Goal: Information Seeking & Learning: Learn about a topic

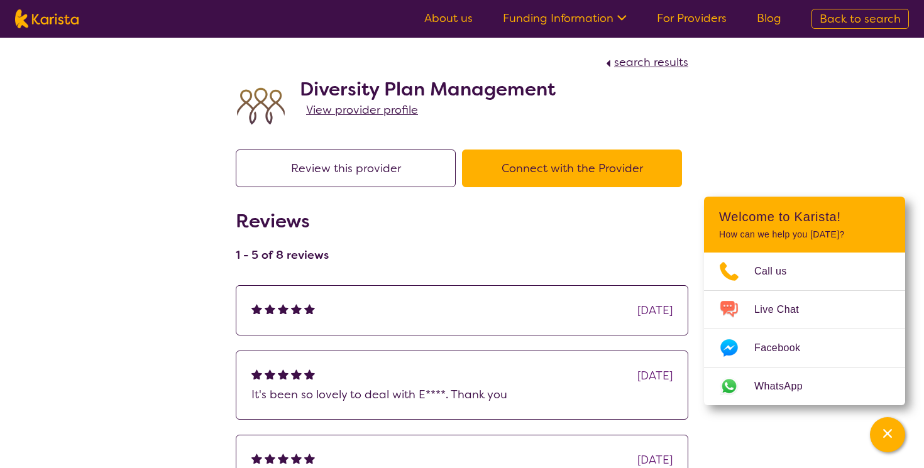
select select "by_score"
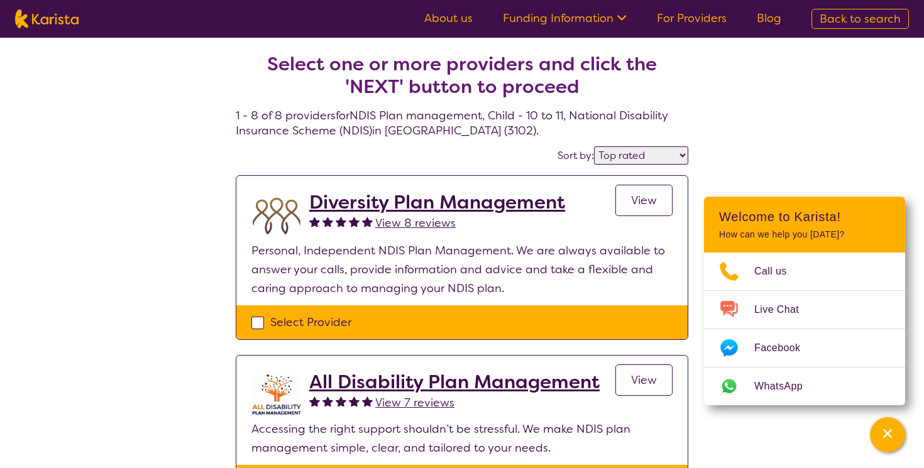
click at [844, 20] on span "Back to search" at bounding box center [860, 18] width 81 height 15
select select "NDIS Plan management"
select select "CH"
select select "NDIS"
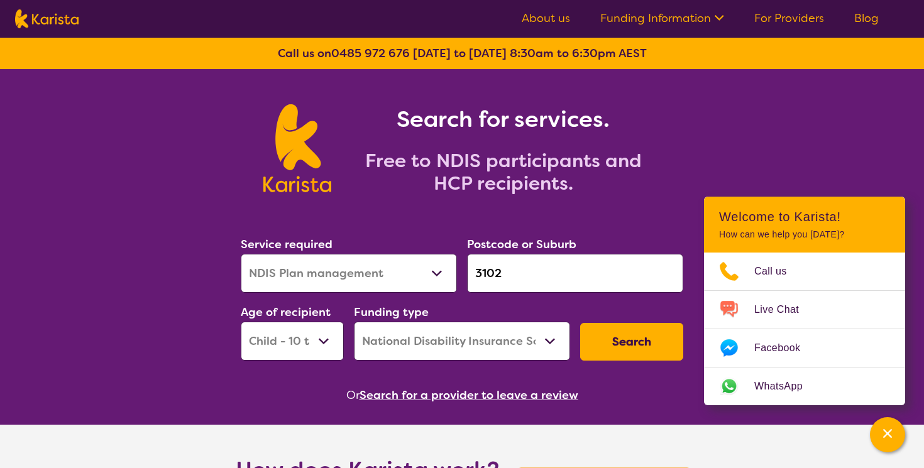
select select "EC"
click at [507, 273] on input "3102" at bounding box center [575, 273] width 216 height 39
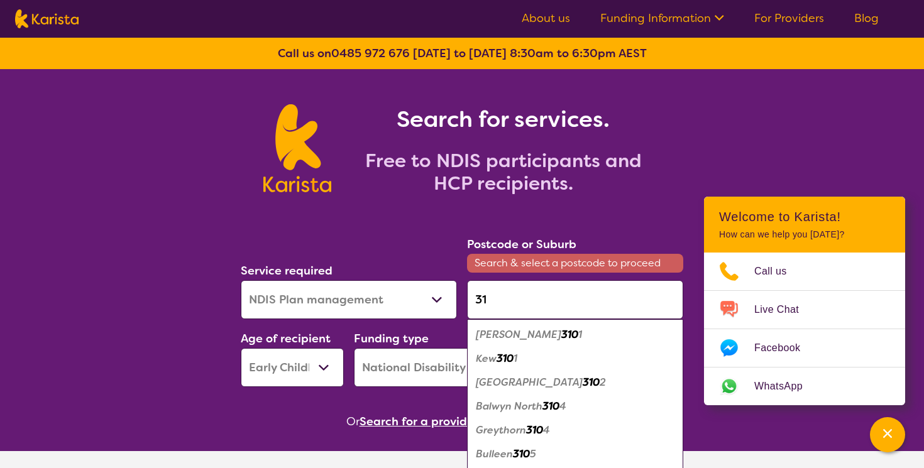
type input "3"
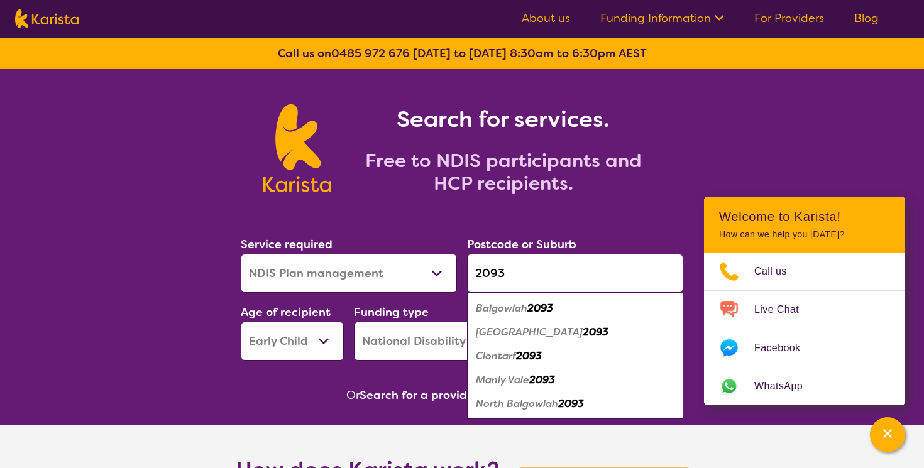
type input "2093"
click at [527, 310] on em "Balgowlah" at bounding box center [502, 308] width 52 height 13
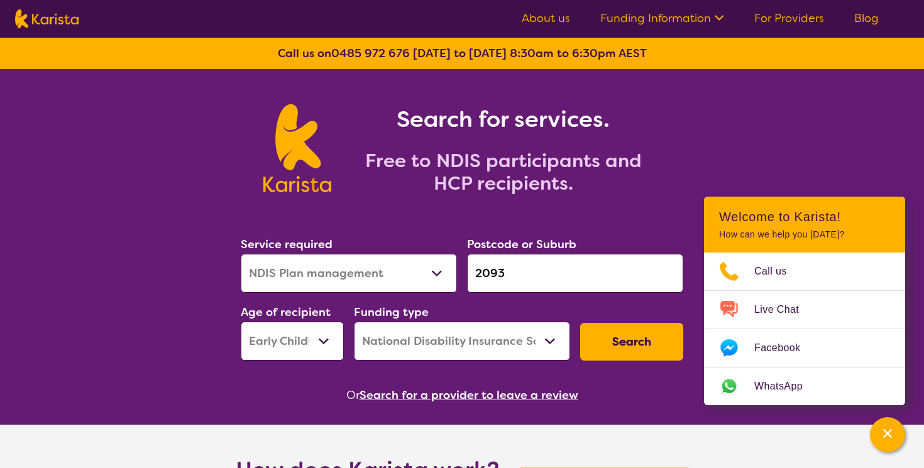
click at [610, 343] on button "Search" at bounding box center [631, 342] width 103 height 38
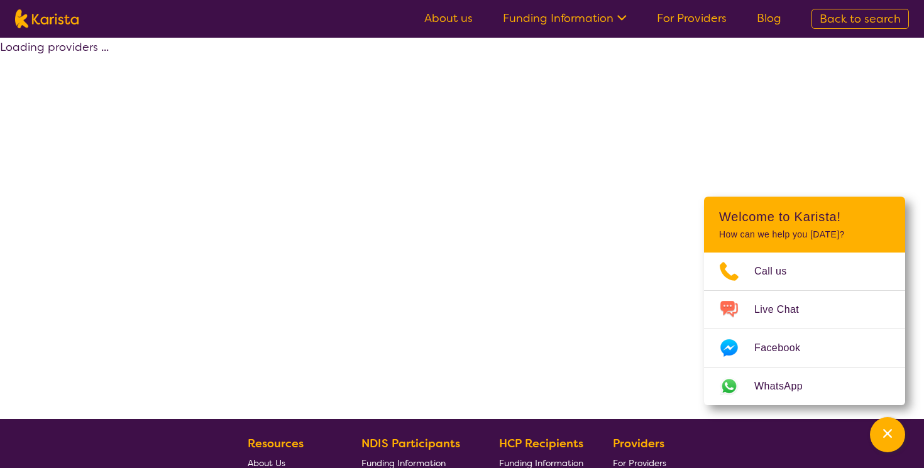
select select "by_score"
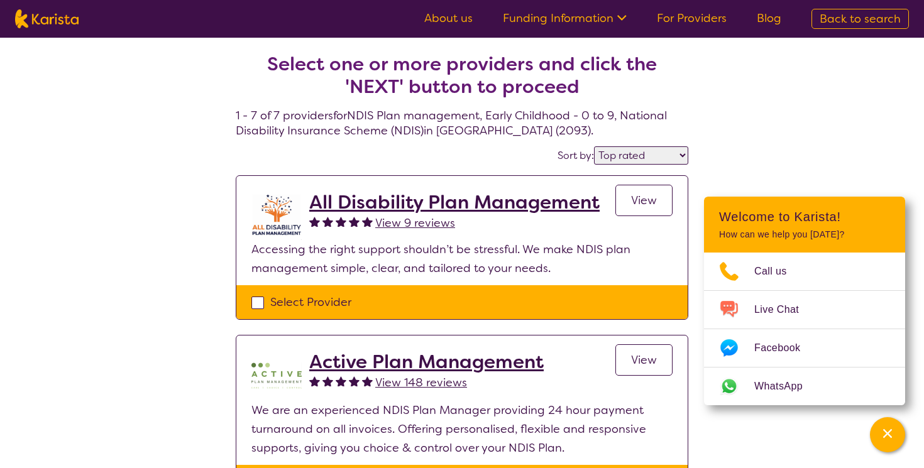
click at [869, 16] on span "Back to search" at bounding box center [860, 18] width 81 height 15
select select "NDIS Plan management"
select select "EC"
select select "NDIS"
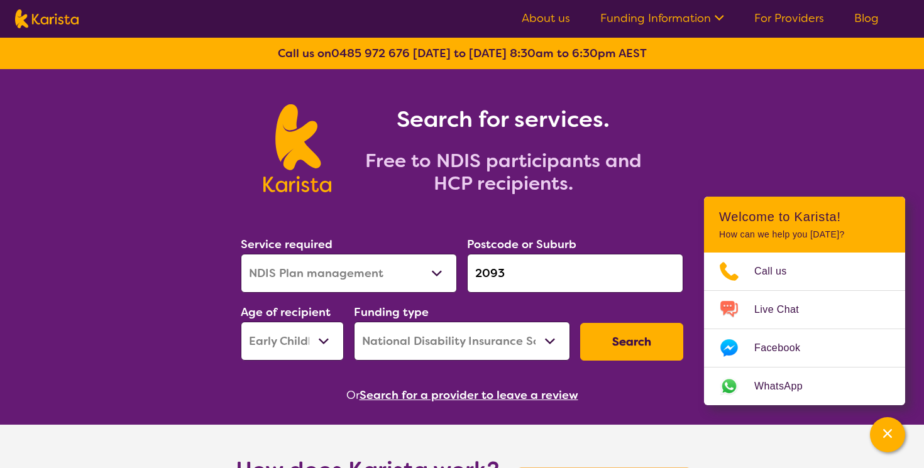
click at [512, 275] on input "2093" at bounding box center [575, 273] width 216 height 39
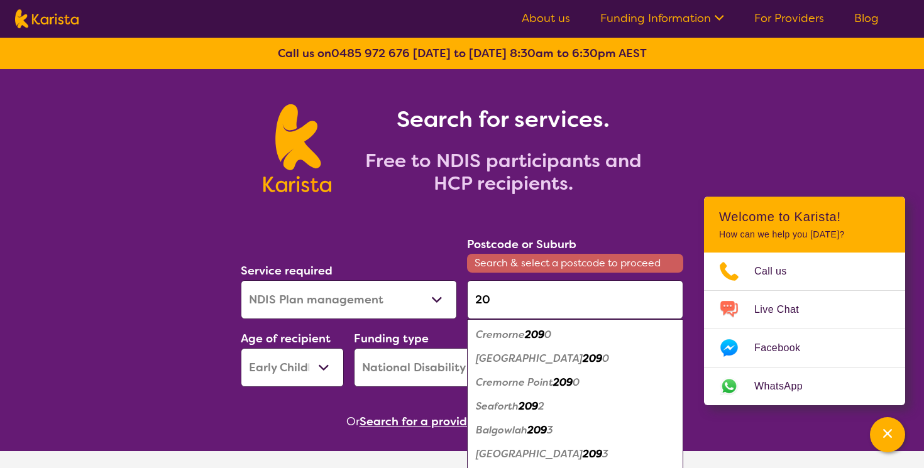
type input "2"
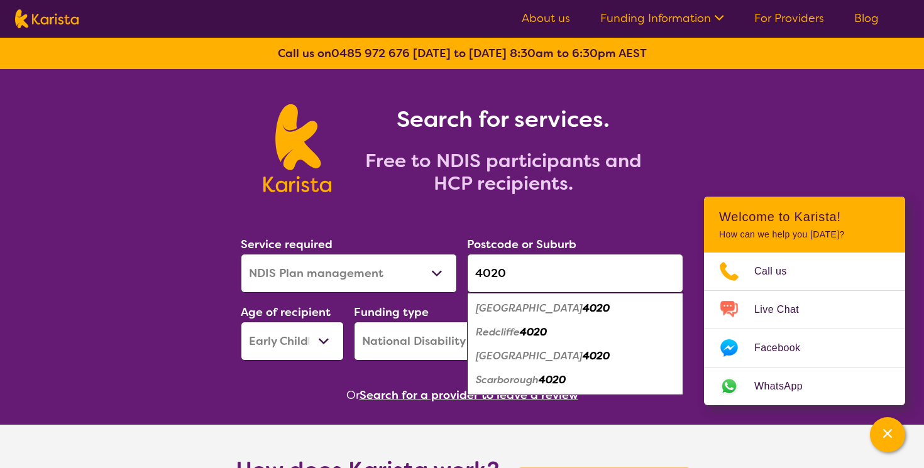
type input "4020"
click at [525, 331] on em "4020" at bounding box center [533, 332] width 27 height 13
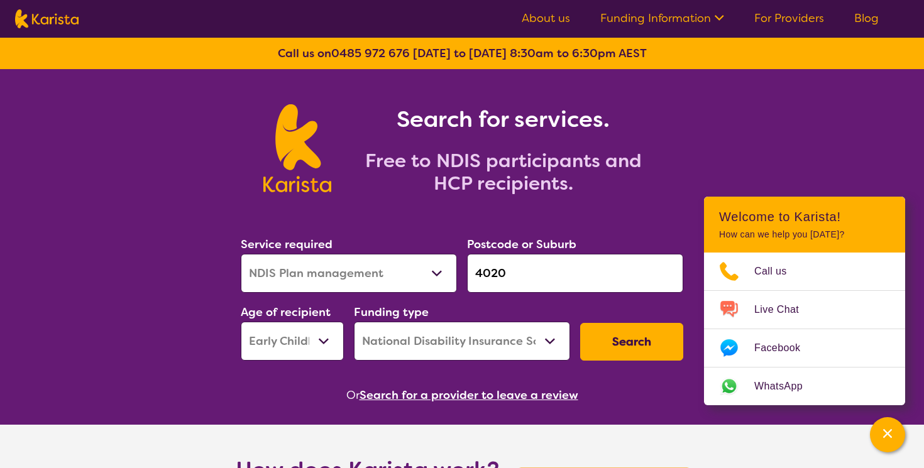
click at [624, 339] on button "Search" at bounding box center [631, 342] width 103 height 38
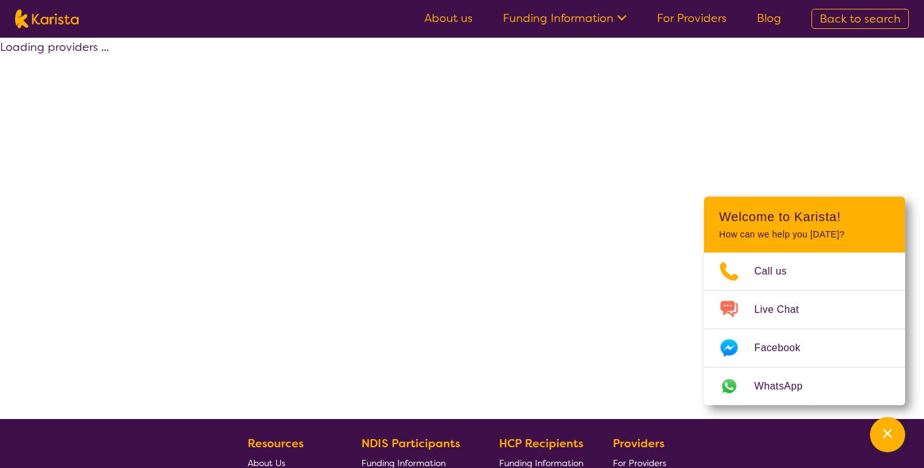
select select "by_score"
